Goal: Find specific page/section: Find specific page/section

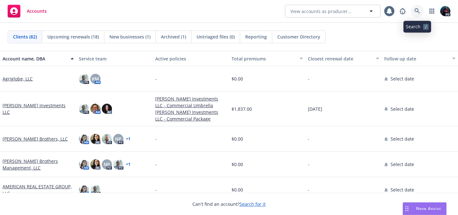
click at [413, 9] on link at bounding box center [417, 11] width 13 height 13
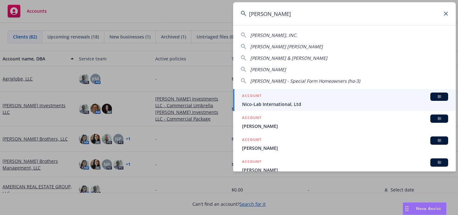
click at [294, 33] on div "[PERSON_NAME], INC." at bounding box center [344, 35] width 207 height 7
type input "[PERSON_NAME], INC."
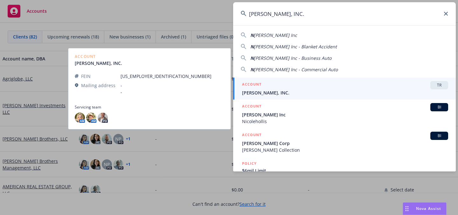
click at [277, 87] on div "ACCOUNT TR" at bounding box center [345, 85] width 206 height 8
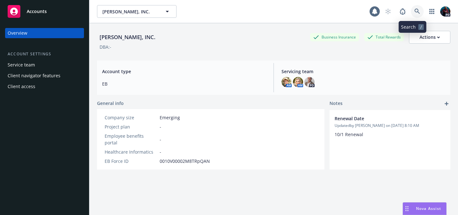
click at [414, 13] on icon at bounding box center [417, 12] width 6 height 6
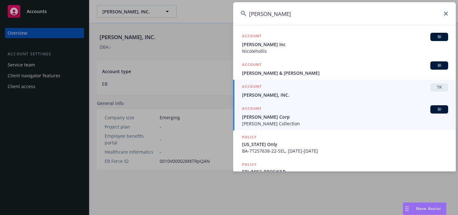
type input "[PERSON_NAME]"
click at [318, 117] on span "[PERSON_NAME] Corp" at bounding box center [345, 116] width 206 height 7
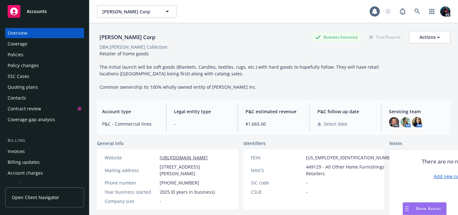
click at [29, 56] on div "Policies" at bounding box center [45, 55] width 74 height 10
